Goal: Check status

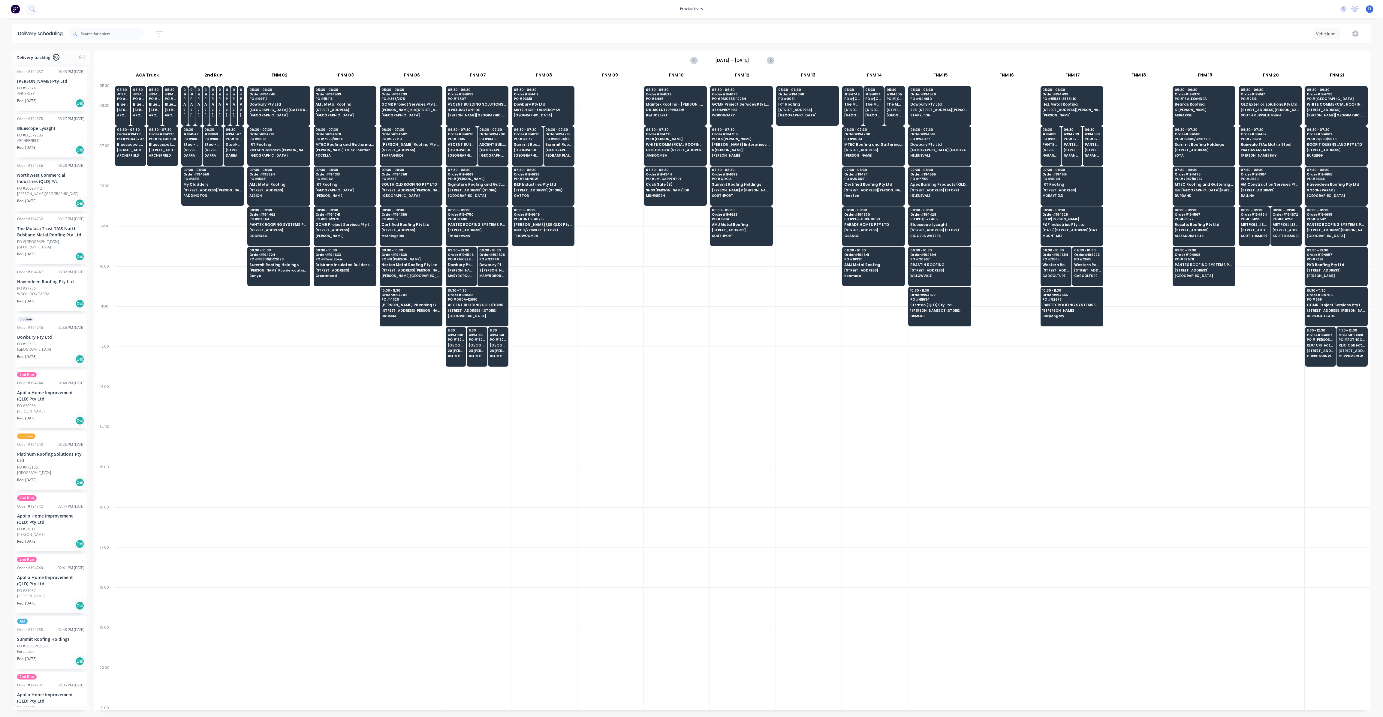
scroll to position [0, 0]
click at [451, 263] on span "Dowbury Pty Ltd" at bounding box center [461, 265] width 27 height 4
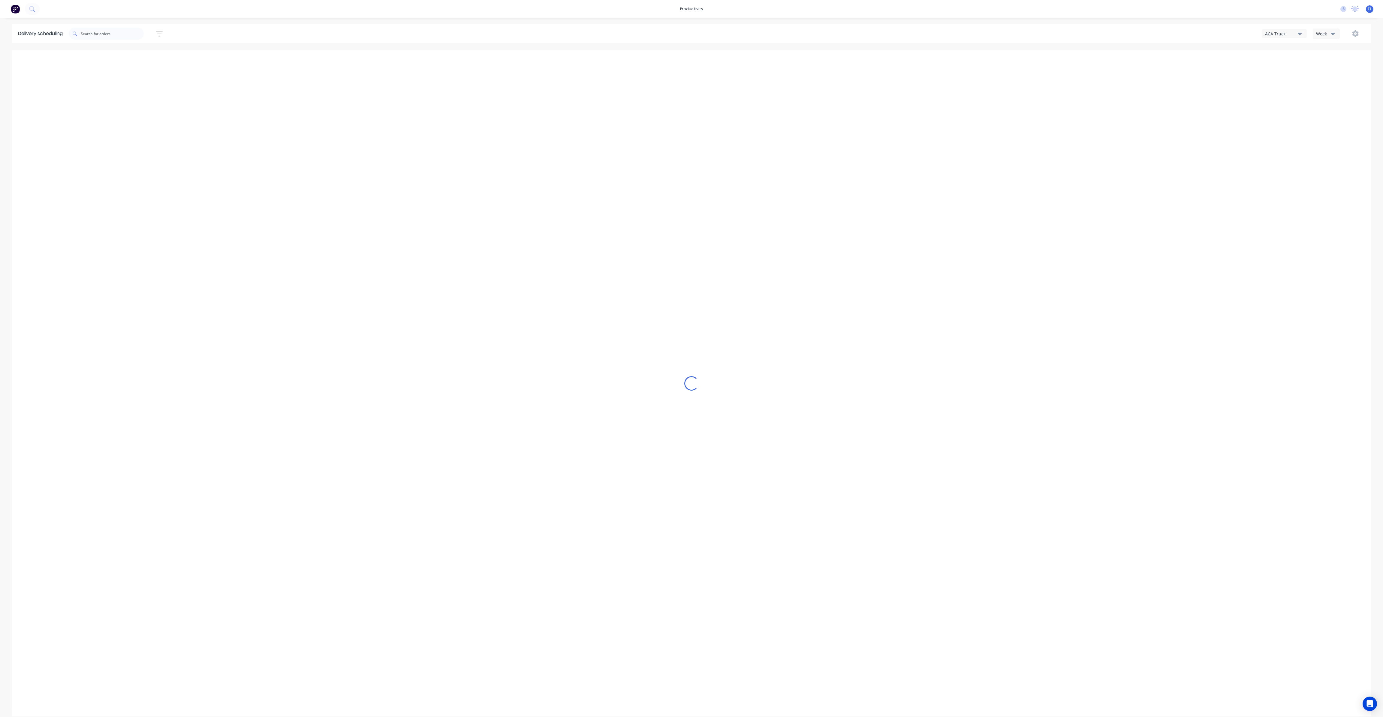
click at [1329, 32] on div "Week" at bounding box center [1324, 34] width 17 height 6
click at [1326, 63] on div "Vehicle" at bounding box center [1342, 62] width 59 height 12
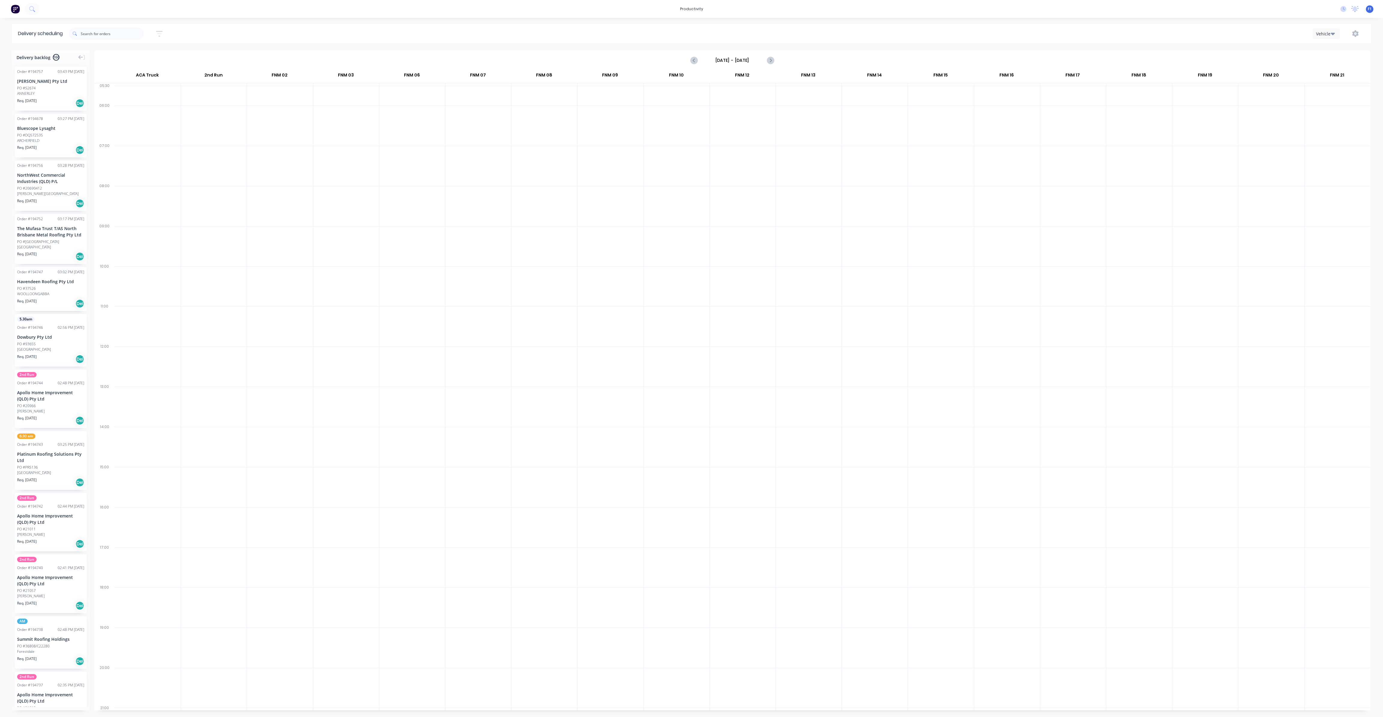
click at [755, 57] on input "Sunday - 05/10/25" at bounding box center [732, 60] width 59 height 9
click at [734, 101] on div "7" at bounding box center [734, 102] width 9 height 9
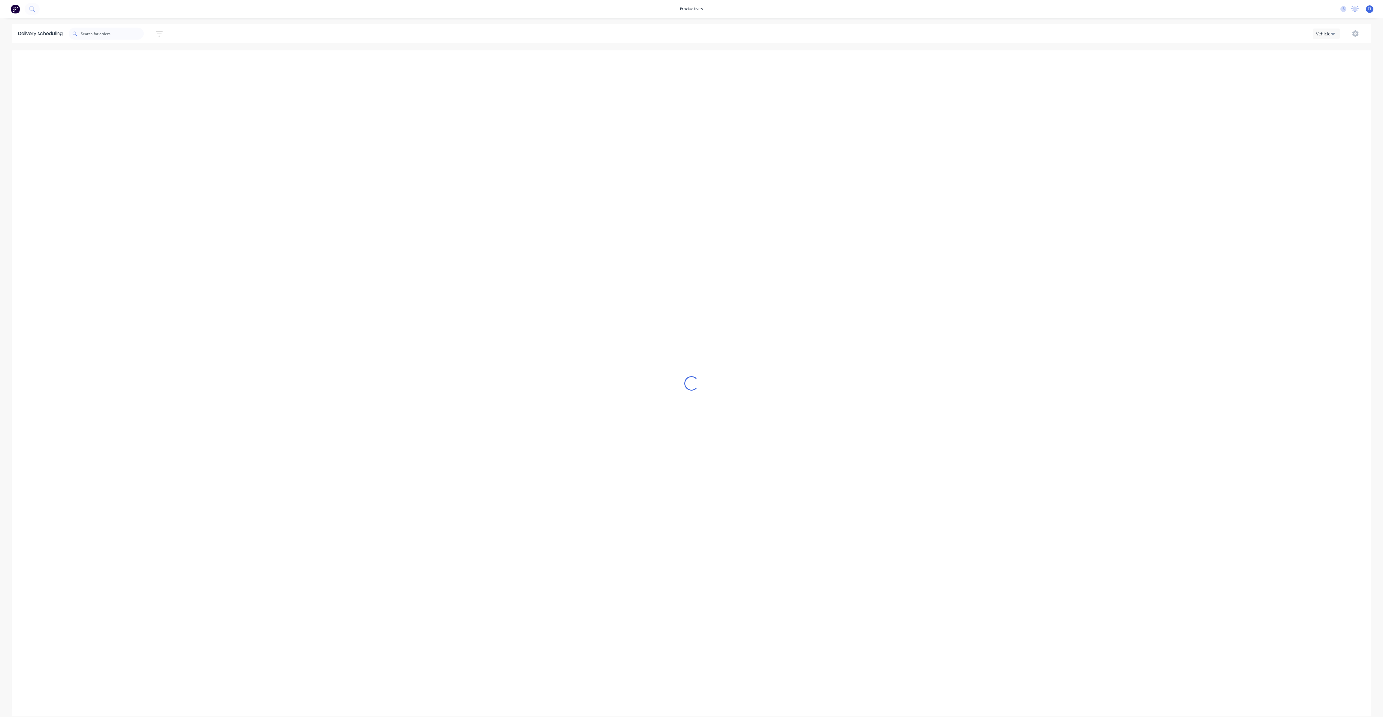
type input "[DATE] - [DATE]"
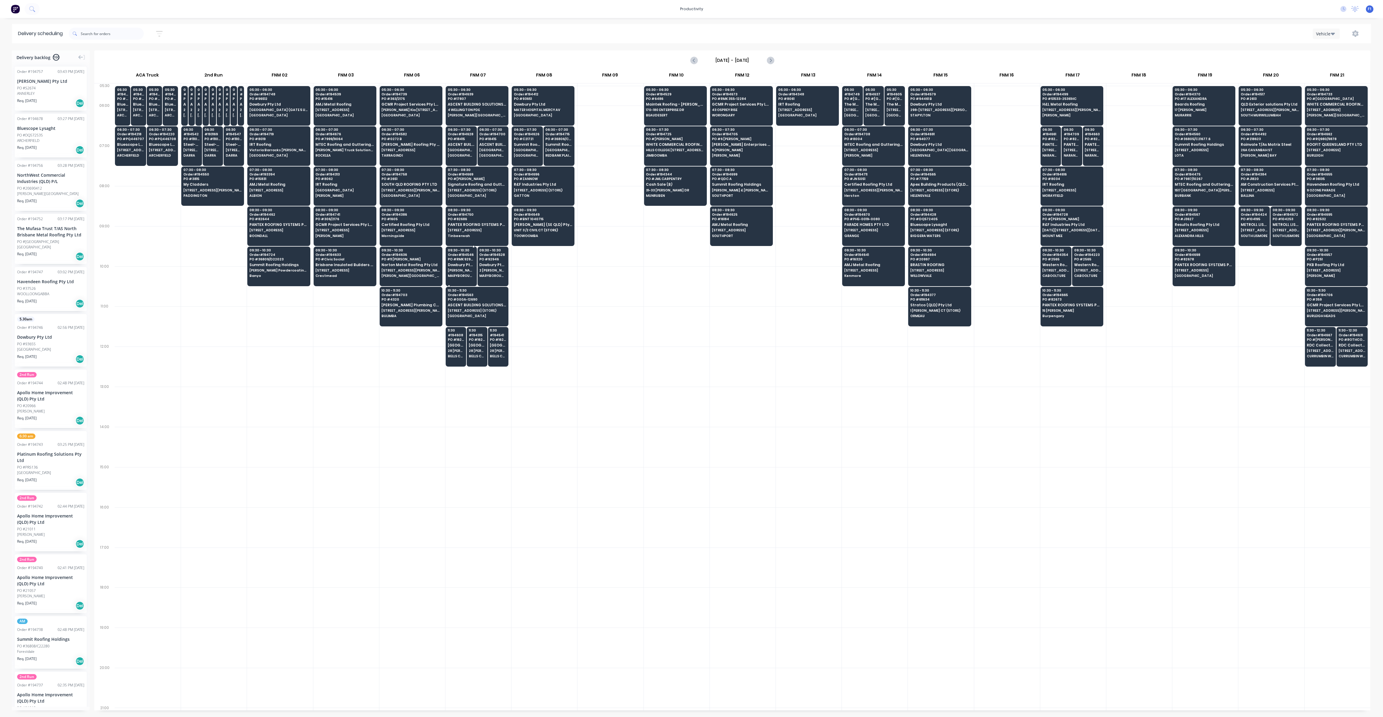
click at [456, 271] on div "09:30 - 10:30 Order # 194546 PO # RMK 92932 Dowbury Pty Ltd DOWNER COMPOUND 2 E…" at bounding box center [461, 264] width 31 height 34
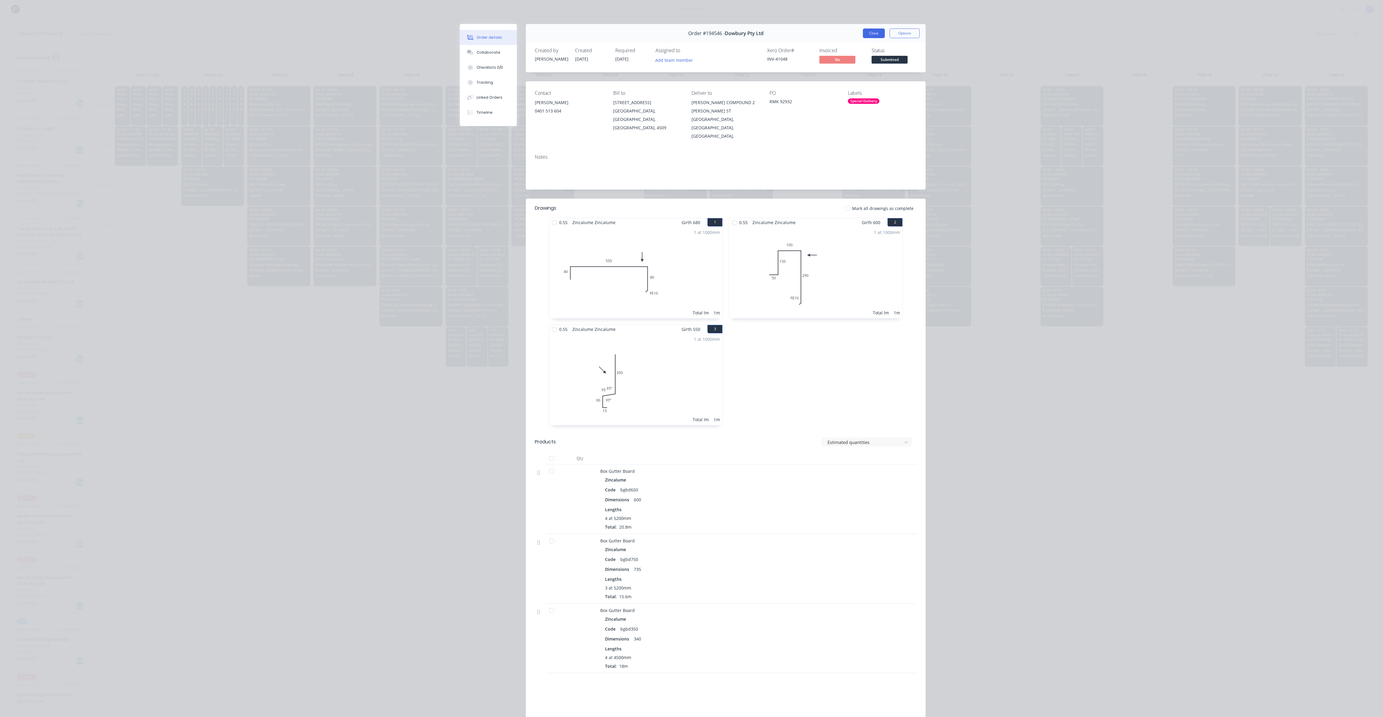
click at [872, 35] on button "Close" at bounding box center [874, 34] width 22 height 10
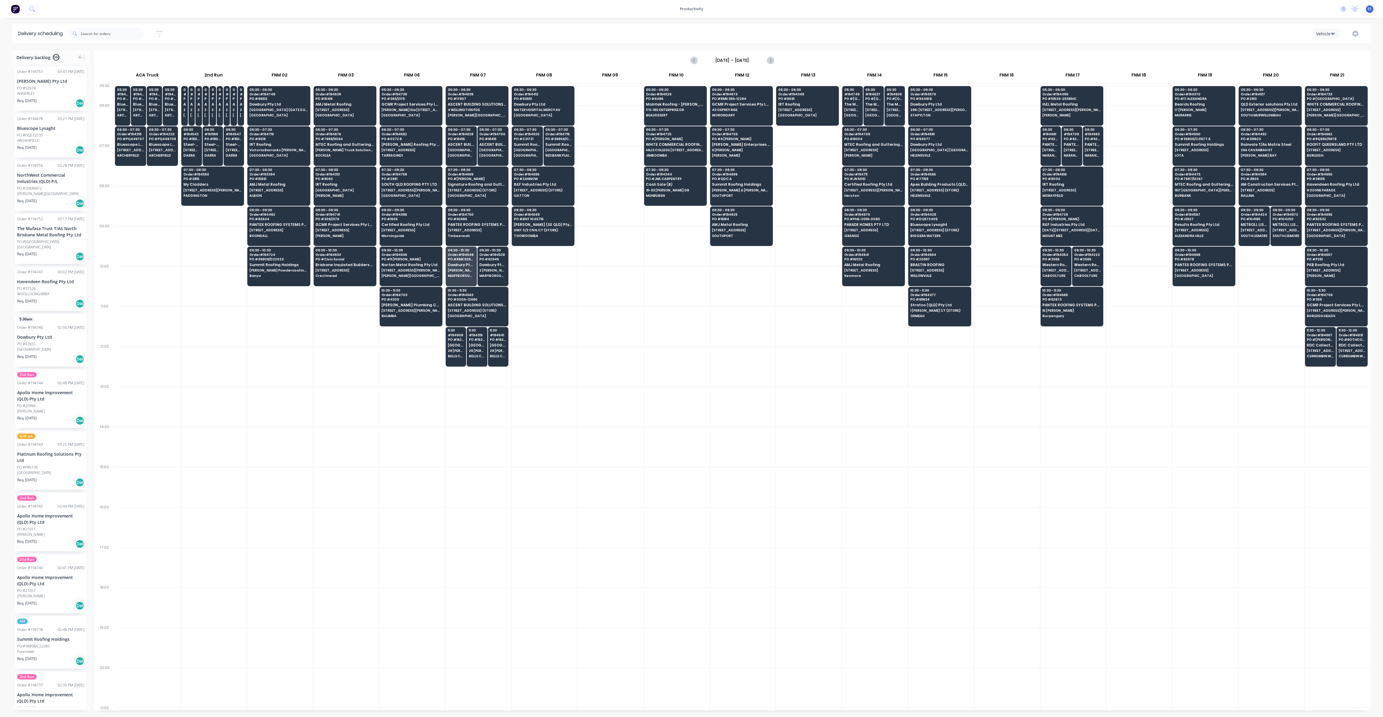
click at [959, 630] on div at bounding box center [941, 648] width 66 height 40
click at [1267, 146] on span "Rainvale T/As Matrix Steel" at bounding box center [1270, 145] width 58 height 4
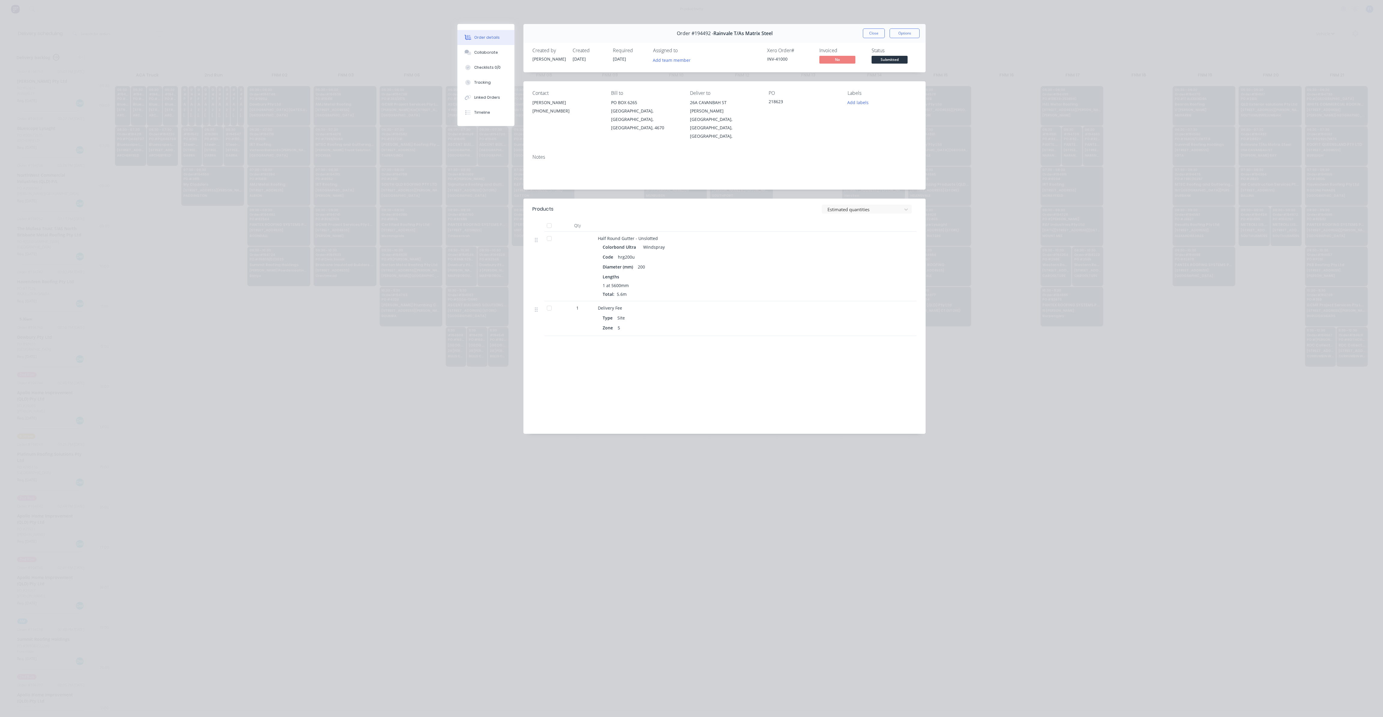
click at [874, 38] on div "Order #194492 - Rainvale T/As Matrix Steel Close Options" at bounding box center [724, 33] width 402 height 19
click at [876, 33] on button "Close" at bounding box center [874, 34] width 22 height 10
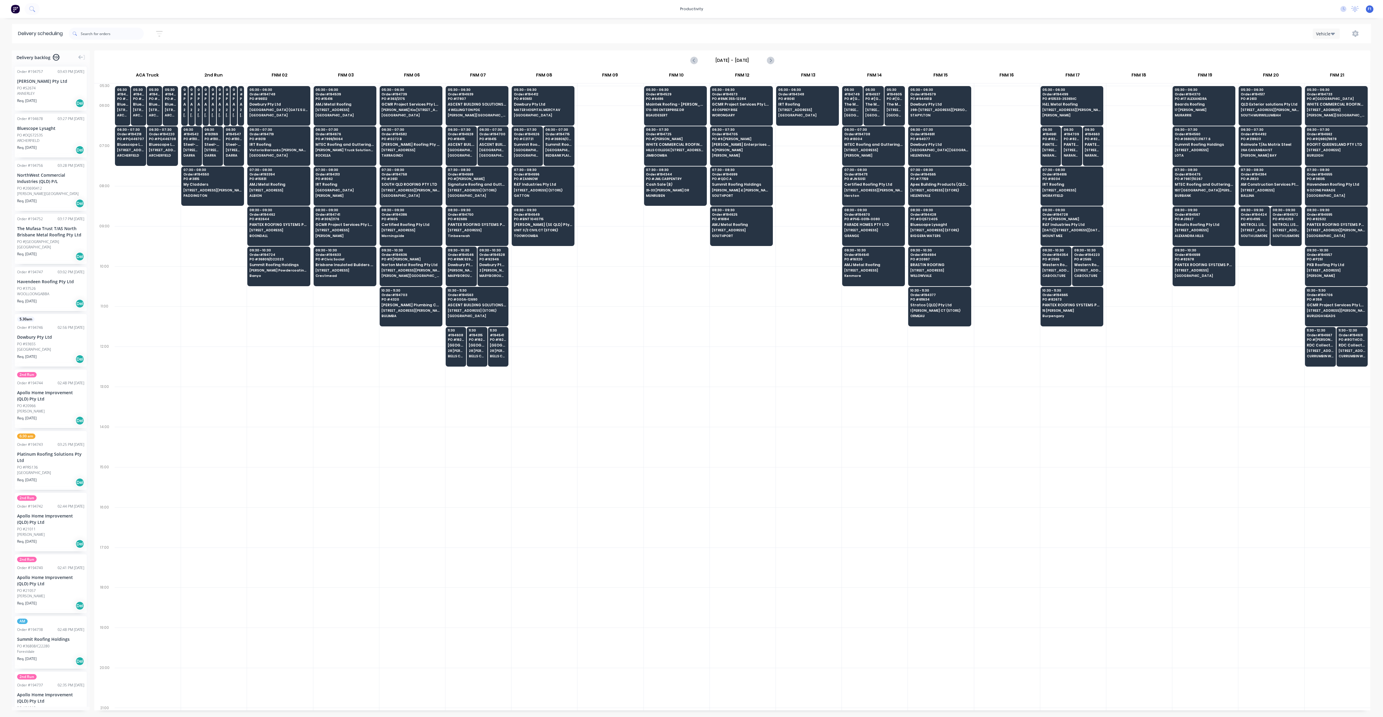
click at [1256, 357] on div at bounding box center [1271, 367] width 66 height 40
click at [1050, 95] on span "Order # 194499" at bounding box center [1071, 94] width 58 height 4
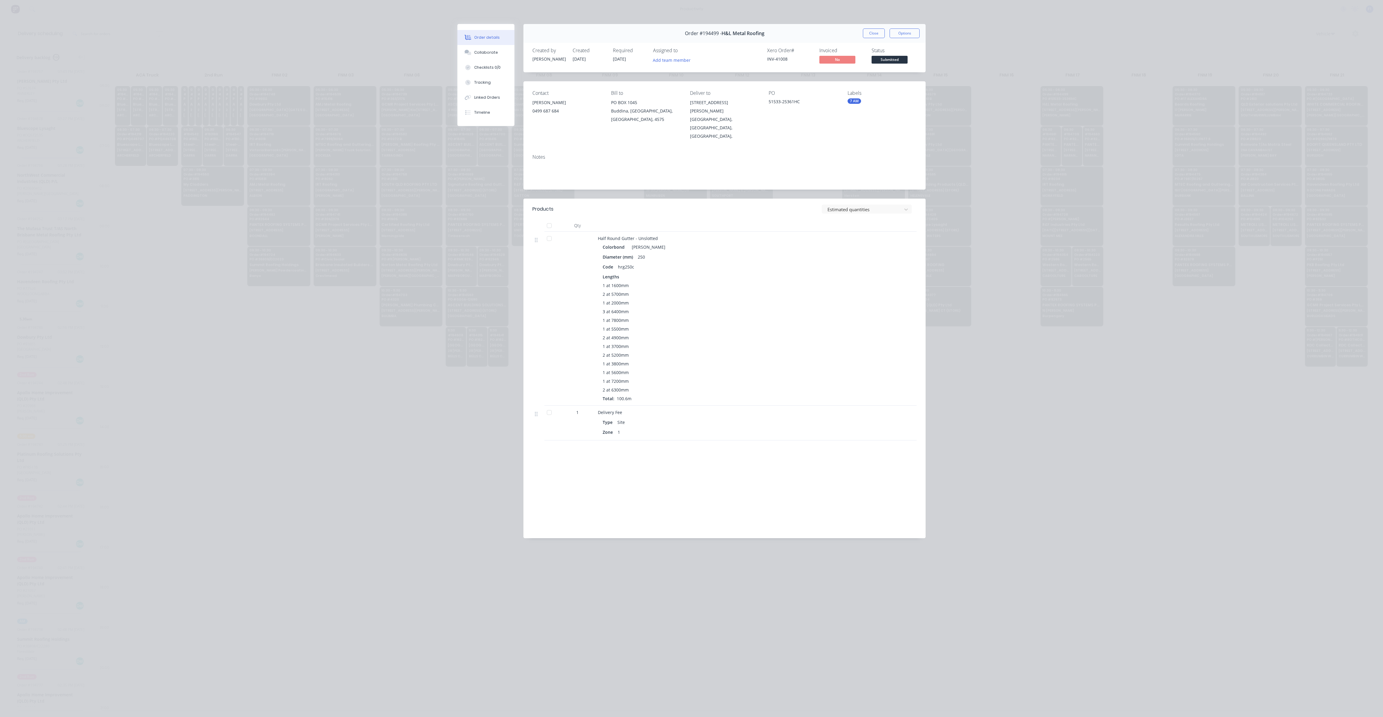
drag, startPoint x: 880, startPoint y: 30, endPoint x: 876, endPoint y: 35, distance: 5.3
click at [878, 31] on button "Close" at bounding box center [874, 34] width 22 height 10
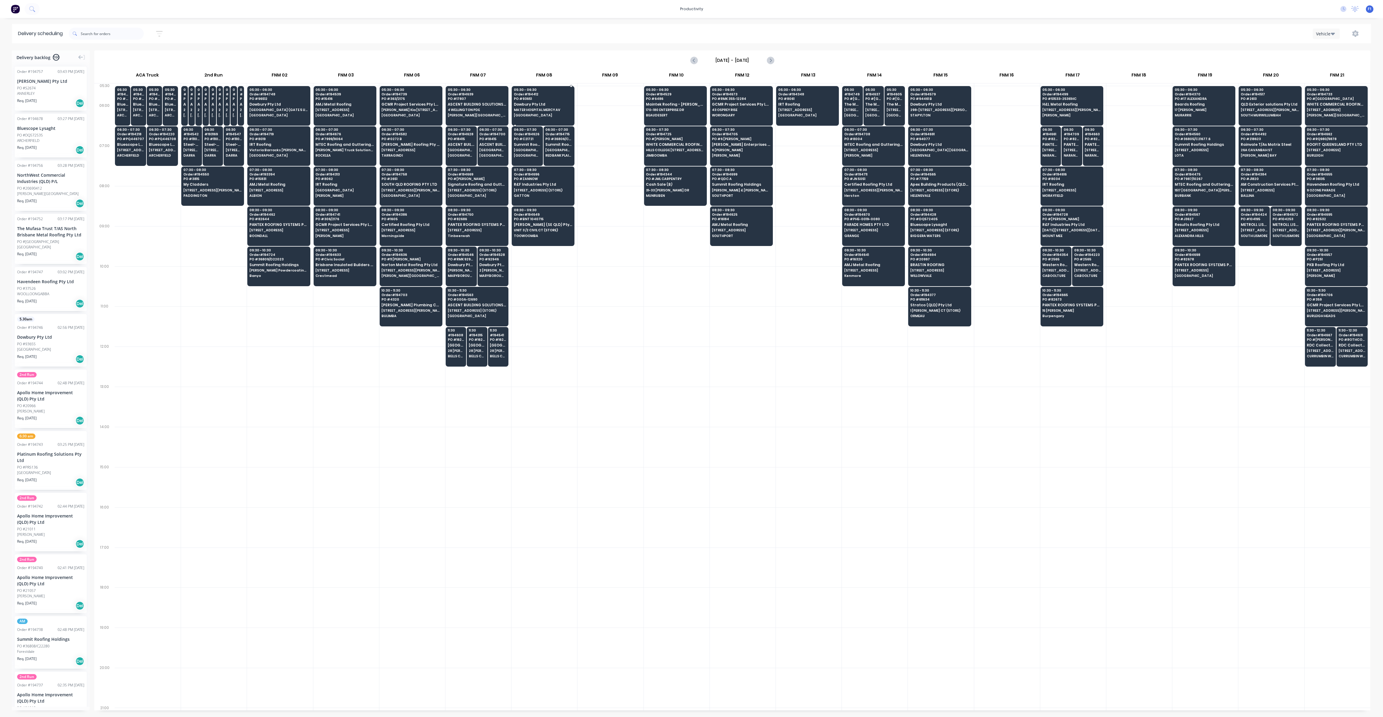
click at [534, 107] on div "05:30 - 06:30 Order # 194412 PO # 93651 Dowbury Pty Ltd MATER HOSPITAL MERCY AV…" at bounding box center [543, 103] width 62 height 34
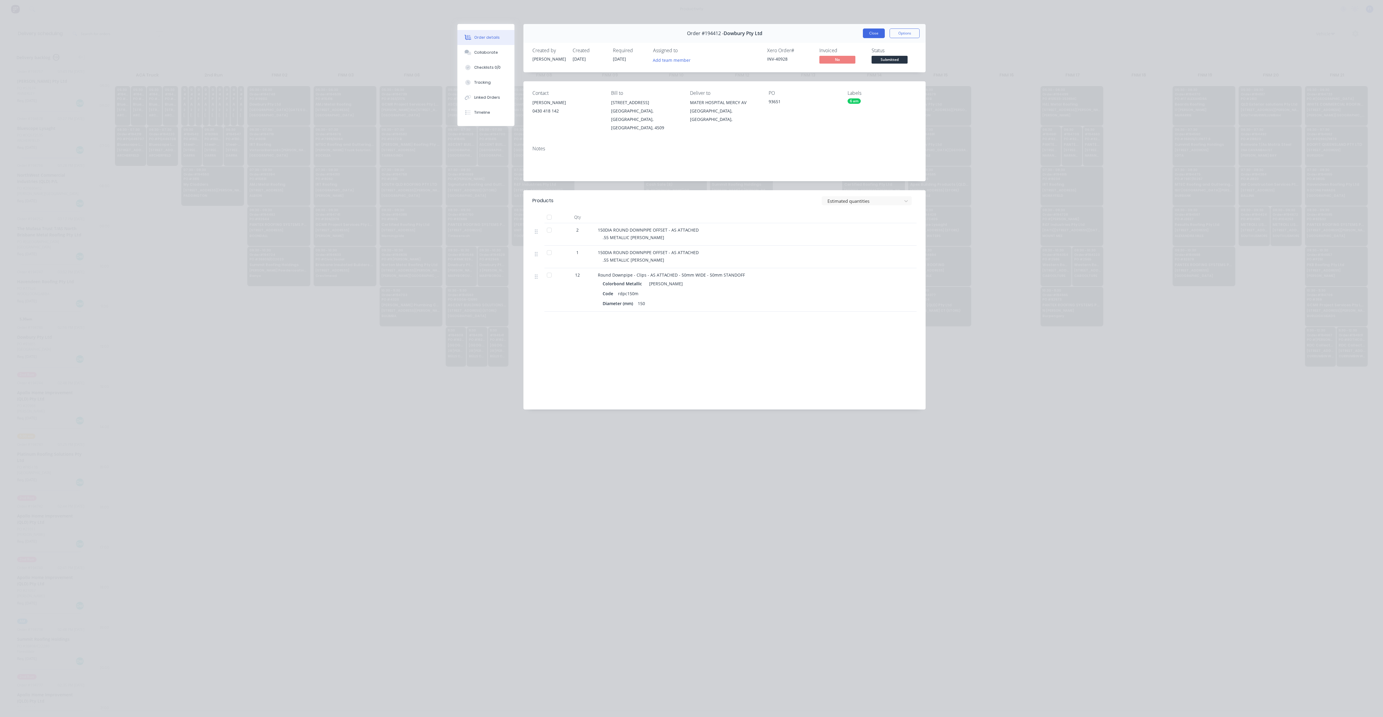
click at [880, 33] on button "Close" at bounding box center [874, 34] width 22 height 10
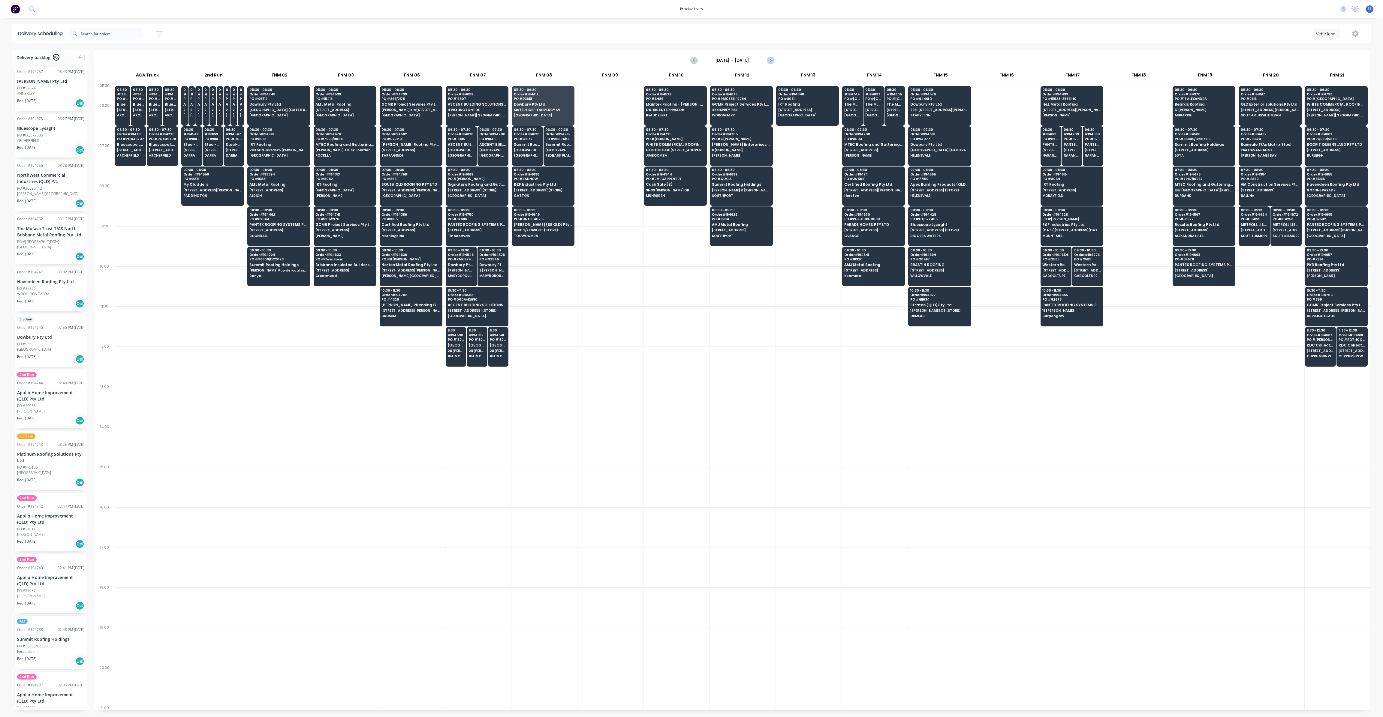
click at [931, 384] on div "05:30 - 06:30 Order # 194579 PO # 94461 B Dowbury Pty Ltd 298-300 STAPYLTON JAC…" at bounding box center [941, 397] width 66 height 622
